Goal: Task Accomplishment & Management: Use online tool/utility

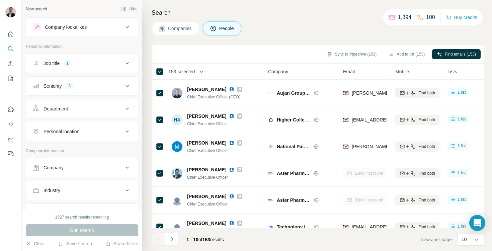
scroll to position [355, 0]
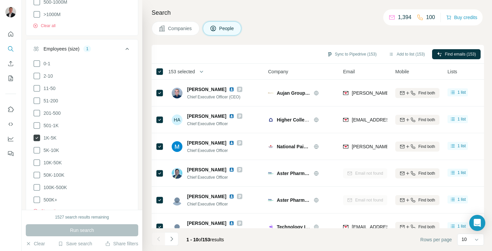
click at [40, 136] on icon at bounding box center [37, 138] width 8 height 8
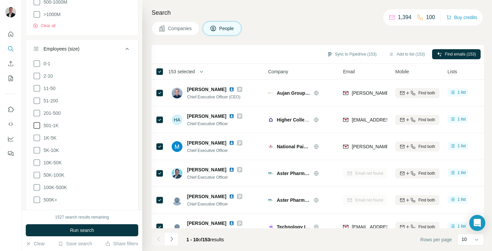
click at [38, 126] on icon at bounding box center [37, 126] width 8 height 8
click at [66, 226] on button "Run search" at bounding box center [82, 230] width 113 height 12
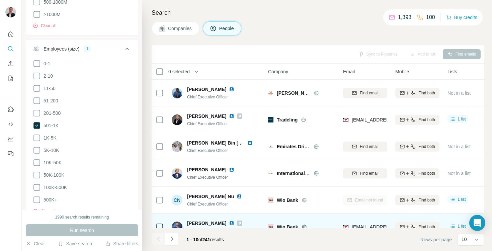
scroll to position [119, 0]
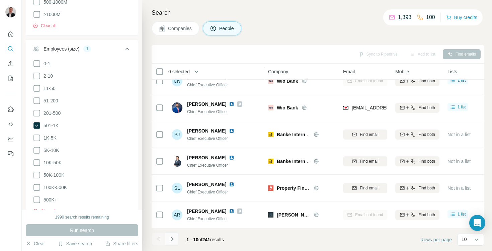
click at [175, 237] on icon "Navigate to next page" at bounding box center [171, 239] width 7 height 7
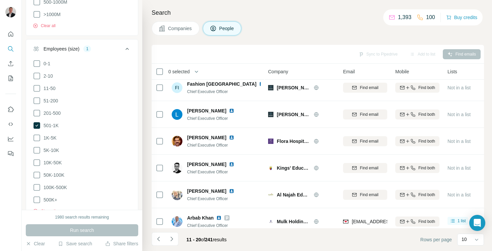
scroll to position [0, 0]
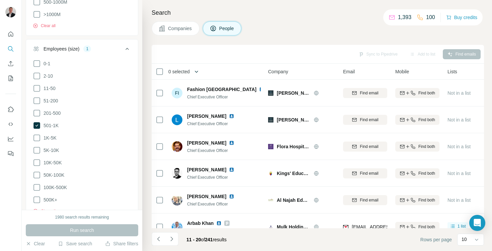
click at [197, 75] on icon "button" at bounding box center [196, 71] width 7 height 7
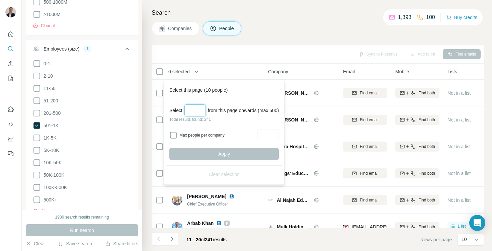
click at [197, 110] on input "Select a number (up to 500)" at bounding box center [195, 110] width 21 height 12
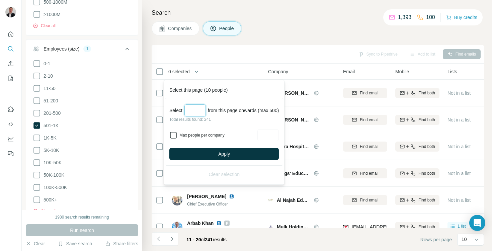
type input "***"
click at [269, 132] on input "Max people per company" at bounding box center [268, 135] width 21 height 12
type input "*"
click at [258, 155] on button "Apply" at bounding box center [224, 154] width 110 height 12
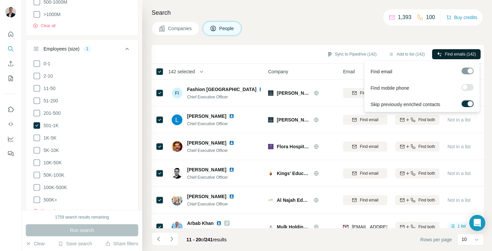
click at [445, 53] on span "Find emails (142)" at bounding box center [460, 54] width 31 height 6
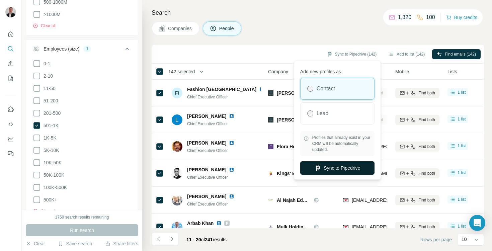
click at [333, 168] on button "Sync to Pipedrive" at bounding box center [337, 167] width 74 height 13
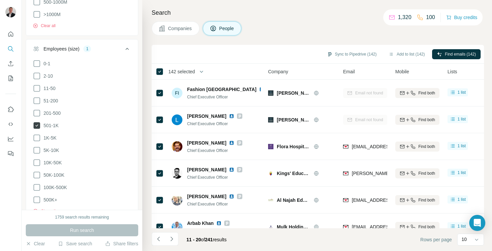
click at [39, 126] on icon at bounding box center [36, 125] width 7 height 7
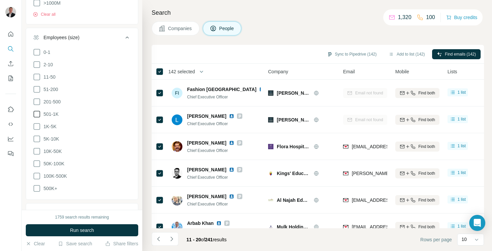
scroll to position [186, 0]
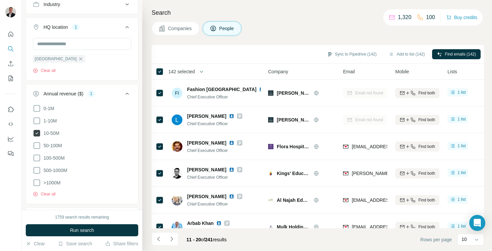
click at [40, 135] on icon at bounding box center [37, 133] width 8 height 8
click at [40, 142] on icon at bounding box center [37, 146] width 8 height 8
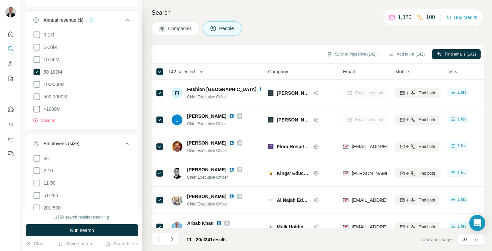
scroll to position [379, 0]
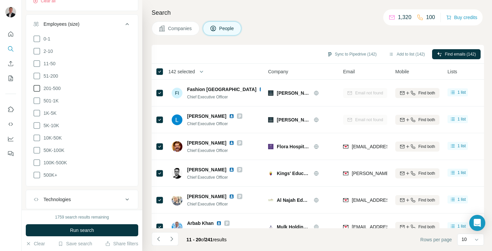
click at [42, 84] on label "201-500" at bounding box center [47, 88] width 28 height 8
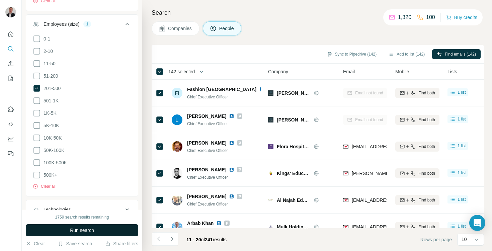
click at [70, 235] on button "Run search" at bounding box center [82, 230] width 113 height 12
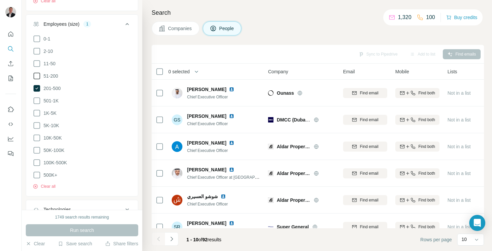
click at [41, 73] on span "51-200" at bounding box center [49, 76] width 17 height 7
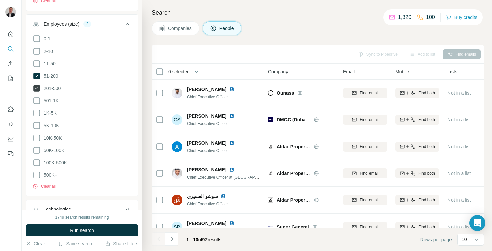
click at [40, 84] on icon at bounding box center [37, 88] width 8 height 8
click at [78, 225] on button "Run search" at bounding box center [82, 230] width 113 height 12
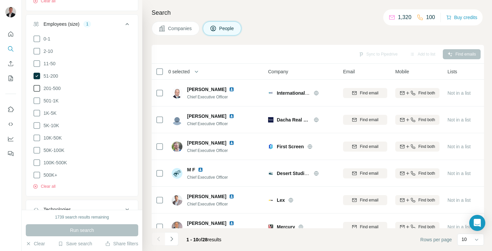
click at [38, 89] on icon at bounding box center [37, 88] width 8 height 8
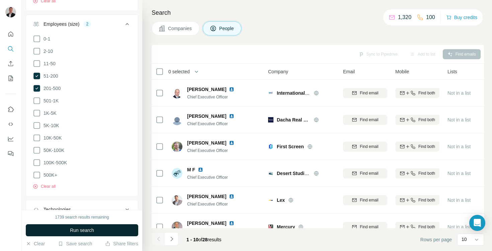
click at [67, 235] on button "Run search" at bounding box center [82, 230] width 113 height 12
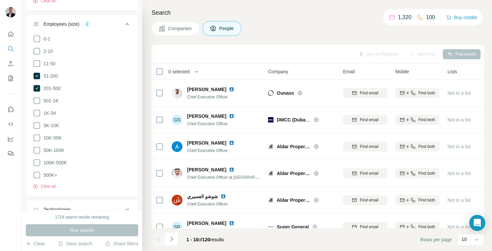
click at [45, 94] on ul "0-1 2-10 11-50 [PHONE_NUMBER] 501-1K 1K-5K 5K-10K 10K-50K 50K-100K 100K-500K 50…" at bounding box center [82, 107] width 98 height 145
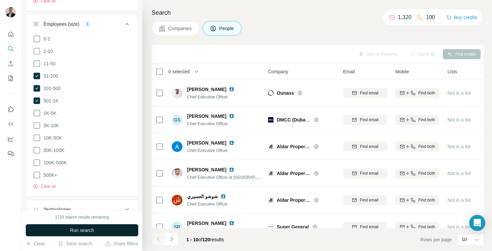
click at [85, 229] on span "Run search" at bounding box center [82, 230] width 24 height 7
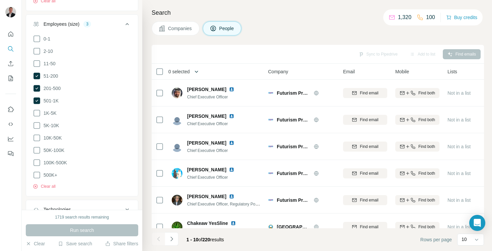
click at [198, 70] on icon "button" at bounding box center [196, 71] width 7 height 7
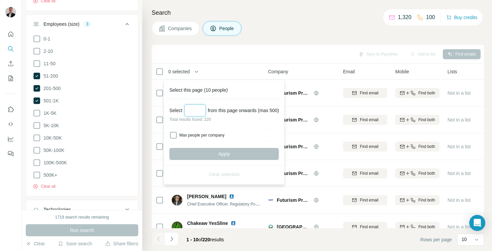
click at [198, 109] on input "Select a number (up to 500)" at bounding box center [195, 110] width 21 height 12
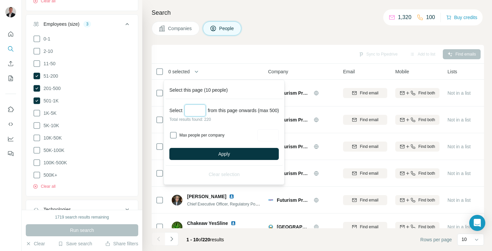
type input "***"
click at [178, 138] on div "Max people per company" at bounding box center [224, 135] width 110 height 12
click at [179, 136] on div "Max people per company" at bounding box center [224, 135] width 110 height 12
click at [271, 133] on input "Max people per company" at bounding box center [268, 135] width 21 height 12
type input "*"
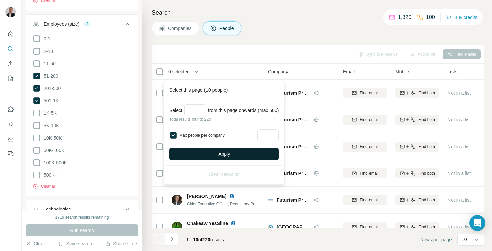
click at [252, 154] on button "Apply" at bounding box center [224, 154] width 110 height 12
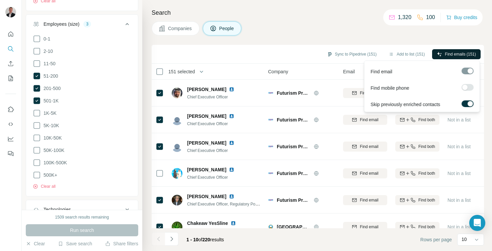
click at [447, 53] on span "Find emails (151)" at bounding box center [460, 54] width 31 height 6
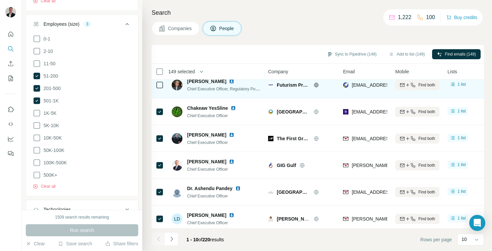
scroll to position [119, 0]
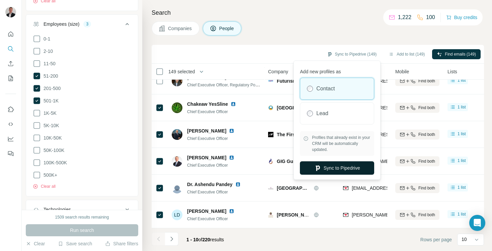
click at [341, 171] on button "Sync to Pipedrive" at bounding box center [337, 167] width 74 height 13
